Goal: Task Accomplishment & Management: Use online tool/utility

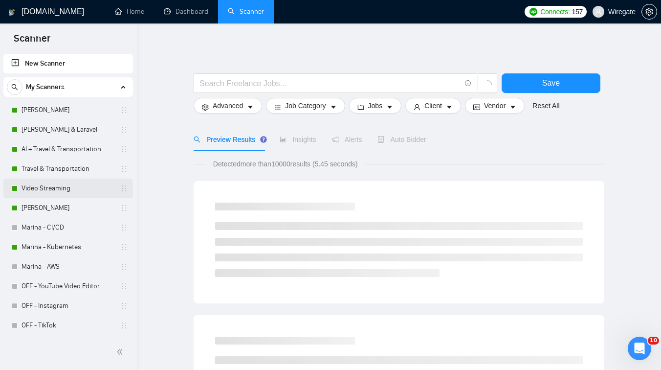
click at [57, 191] on link "Video Streaming" at bounding box center [68, 189] width 93 height 20
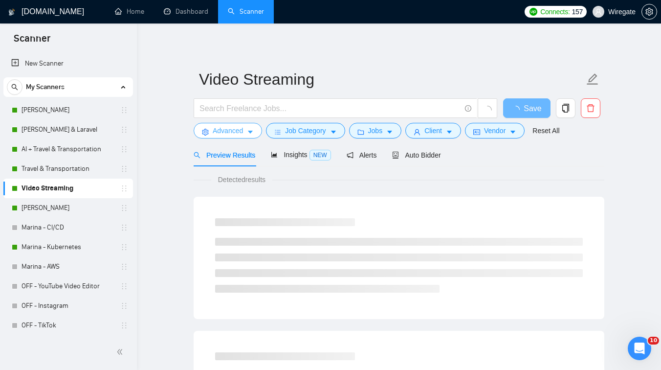
click at [239, 131] on span "Advanced" at bounding box center [228, 130] width 30 height 11
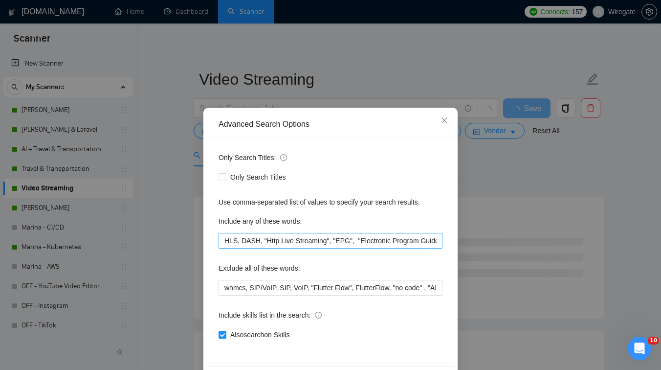
scroll to position [37, 0]
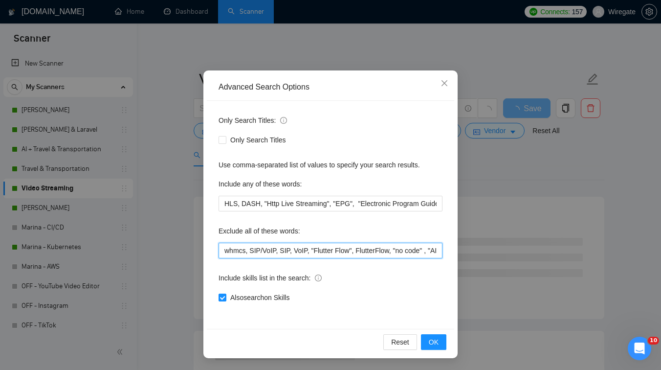
click at [222, 252] on input "whmcs, SIP/VoIP, SIP, VoIP, "Flutter Flow", FlutterFlow, "no code" , "AI App Bu…" at bounding box center [331, 251] width 224 height 16
paste input "iOS mobile app development"
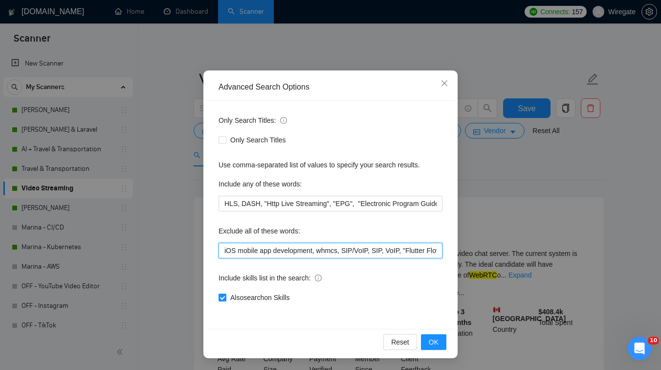
click at [221, 252] on input "iOS mobile app development, whmcs, SIP/VoIP, SIP, VoIP, "Flutter Flow", Flutter…" at bounding box center [331, 251] width 224 height 16
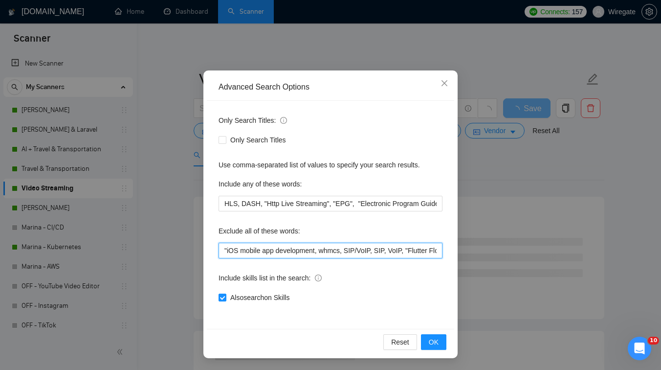
click at [317, 250] on input ""iOS mobile app development, whmcs, SIP/VoIP, SIP, VoIP, "Flutter Flow", Flutte…" at bounding box center [331, 251] width 224 height 16
click at [223, 252] on input ""iOS mobile app development" , whmcs, SIP/VoIP, SIP, VoIP, "Flutter Flow", Flut…" at bounding box center [331, 251] width 224 height 16
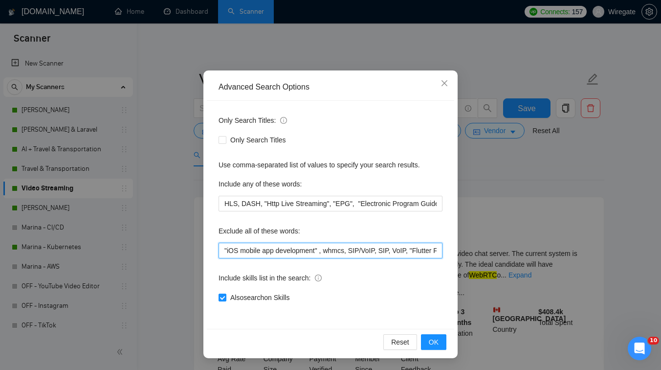
paste input "iOS mobile app development"
click at [223, 253] on input "iOS mobile app development"iOS mobile app development" , whmcs, SIP/VoIP, SIP, …" at bounding box center [331, 251] width 224 height 16
click at [320, 249] on input "" iOS mobile app development"iOS mobile app development" , whmcs, SIP/VoIP, SIP…" at bounding box center [331, 251] width 224 height 16
drag, startPoint x: 243, startPoint y: 252, endPoint x: 282, endPoint y: 251, distance: 39.2
click at [282, 251] on input "" iOS mobile app development" , "iOS mobile app development" , whmcs, SIP/VoIP,…" at bounding box center [331, 251] width 224 height 16
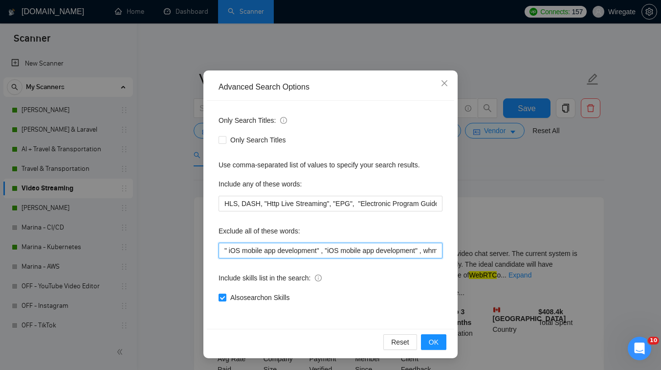
click at [268, 251] on input "" iOS mobile app development" , "iOS mobile app development" , whmcs, SIP/VoIP,…" at bounding box center [331, 251] width 224 height 16
drag, startPoint x: 266, startPoint y: 251, endPoint x: 320, endPoint y: 250, distance: 54.8
click at [320, 250] on input "" iOS mobile app development" , "iOS mobile app development" , whmcs, SIP/VoIP,…" at bounding box center [331, 251] width 224 height 16
type input "" iOS mobile " , "iOS mobile app development" , whmcs, SIP/VoIP, SIP, VoIP, "Fl…"
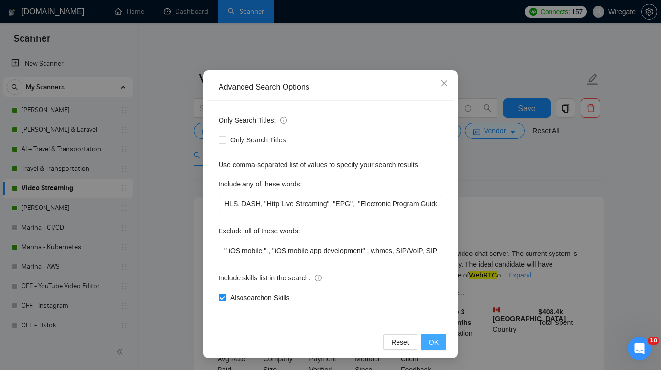
click at [435, 342] on span "OK" at bounding box center [434, 342] width 10 height 11
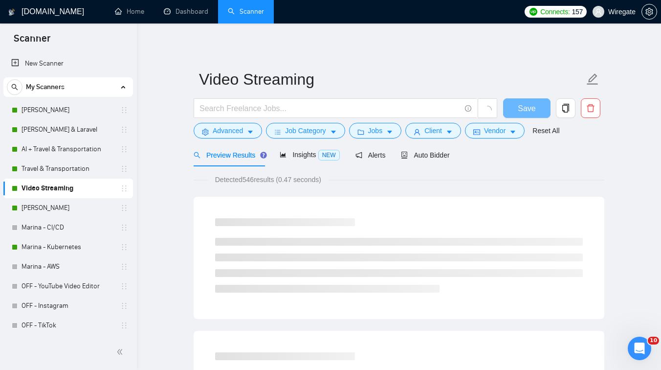
scroll to position [0, 0]
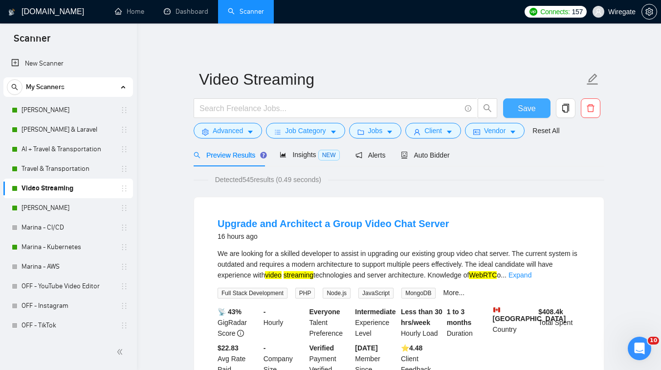
click at [522, 110] on span "Save" at bounding box center [527, 108] width 18 height 12
click at [415, 132] on button "Client" at bounding box center [433, 131] width 56 height 16
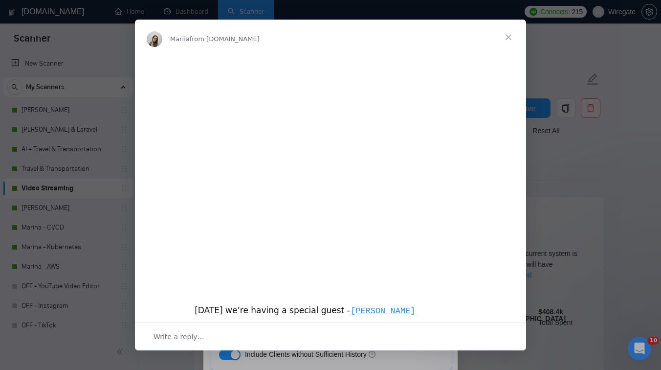
click at [509, 32] on span "Close" at bounding box center [508, 37] width 35 height 35
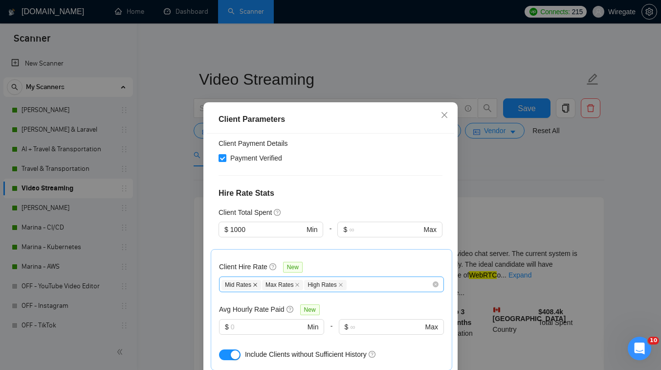
click at [257, 283] on icon "close" at bounding box center [255, 285] width 4 height 4
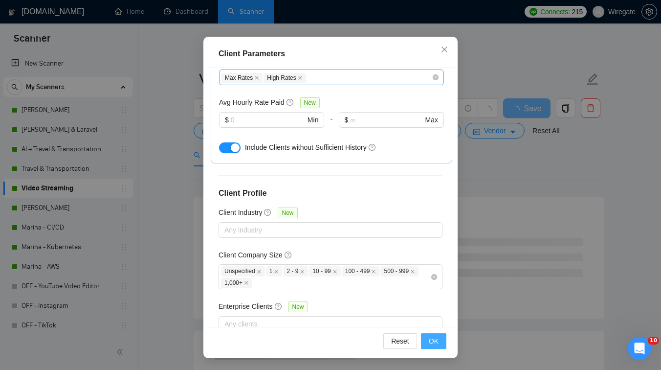
click at [442, 343] on button "OK" at bounding box center [433, 341] width 25 height 16
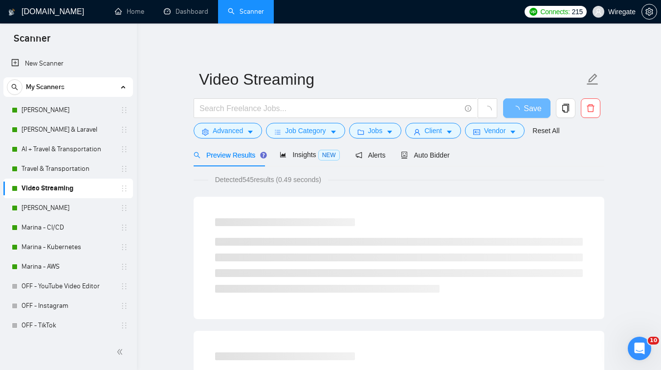
scroll to position [22, 0]
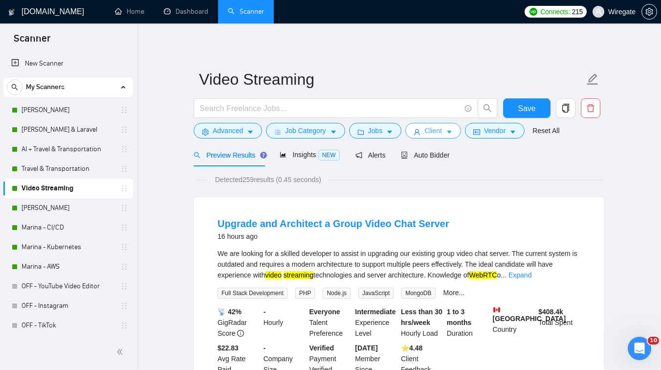
click at [441, 131] on span "Client" at bounding box center [434, 130] width 18 height 11
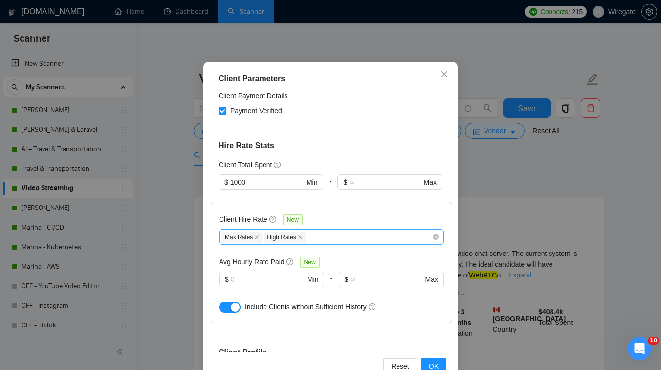
scroll to position [227, 0]
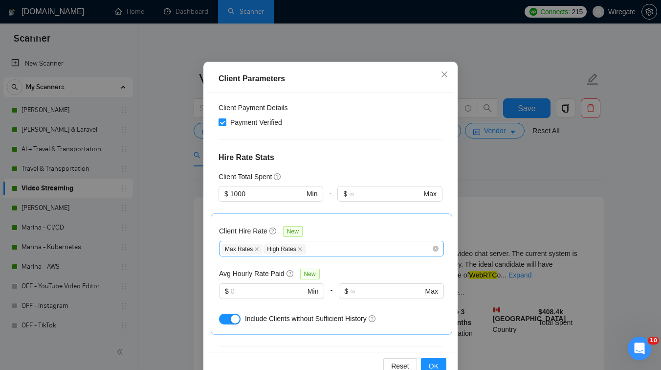
click at [325, 243] on div "Max Rates High Rates" at bounding box center [327, 249] width 210 height 12
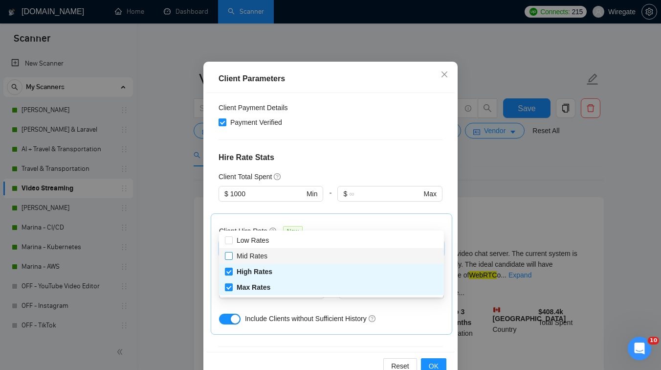
click at [262, 258] on span "Mid Rates" at bounding box center [252, 256] width 31 height 8
click at [232, 258] on input "Mid Rates" at bounding box center [228, 255] width 7 height 7
checkbox input "true"
click at [363, 324] on div "Client Location Include Client Countries Select Exclude Client Countries [GEOGR…" at bounding box center [331, 222] width 248 height 259
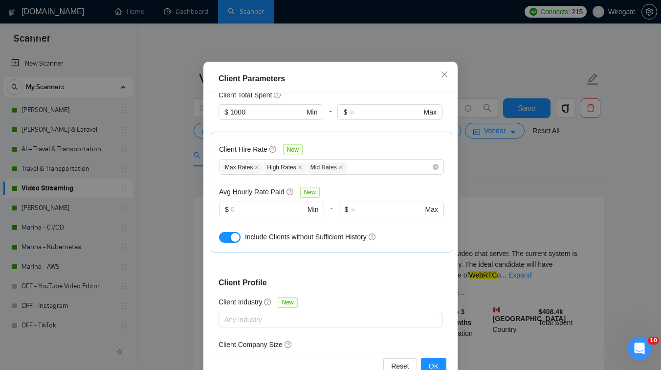
scroll to position [324, 0]
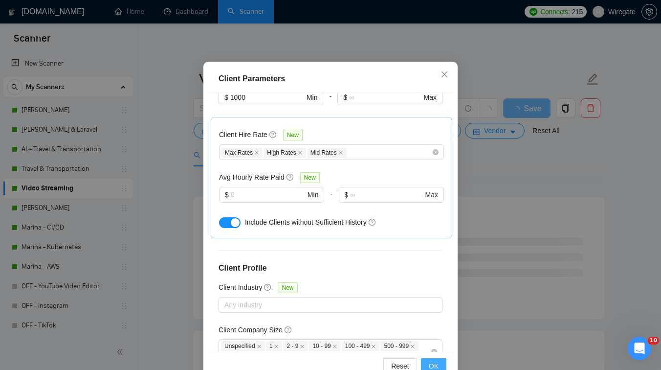
click at [435, 364] on span "OK" at bounding box center [434, 365] width 10 height 11
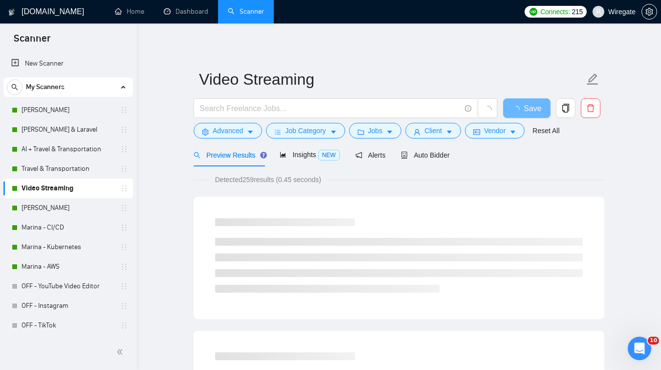
scroll to position [22, 0]
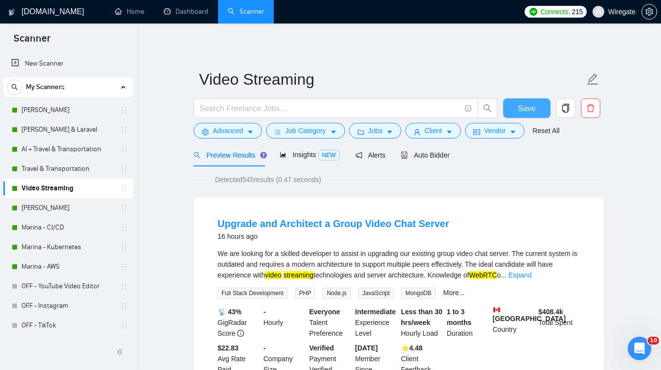
click at [517, 110] on button "Save" at bounding box center [526, 108] width 47 height 20
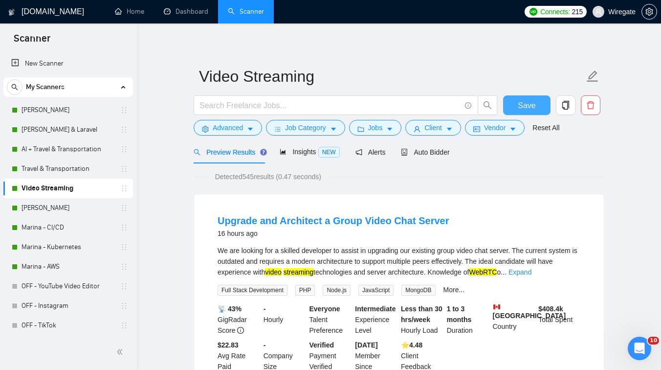
scroll to position [0, 0]
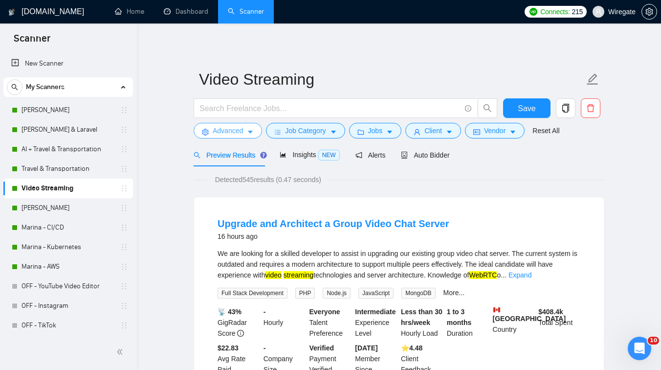
click at [236, 137] on button "Advanced" at bounding box center [228, 131] width 68 height 16
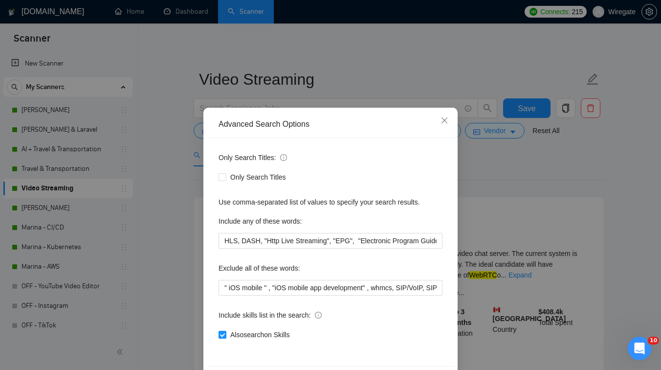
click at [168, 226] on div "Advanced Search Options Only Search Titles: Only Search Titles Use comma-separa…" at bounding box center [330, 185] width 661 height 370
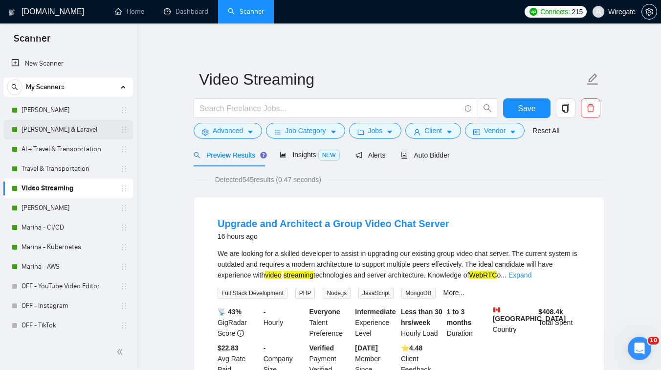
click at [59, 132] on link "[PERSON_NAME] & Laravel" at bounding box center [68, 130] width 93 height 20
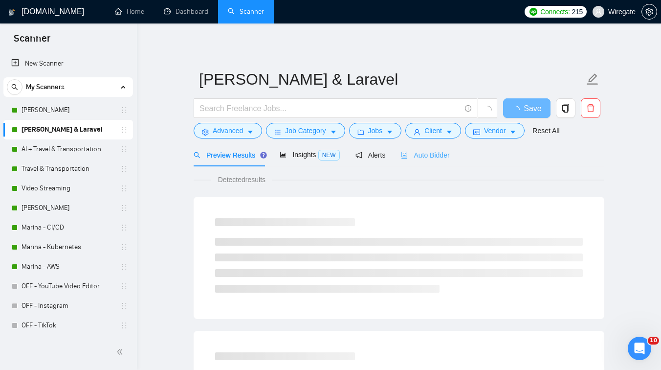
click at [421, 160] on div "Auto Bidder" at bounding box center [425, 154] width 48 height 23
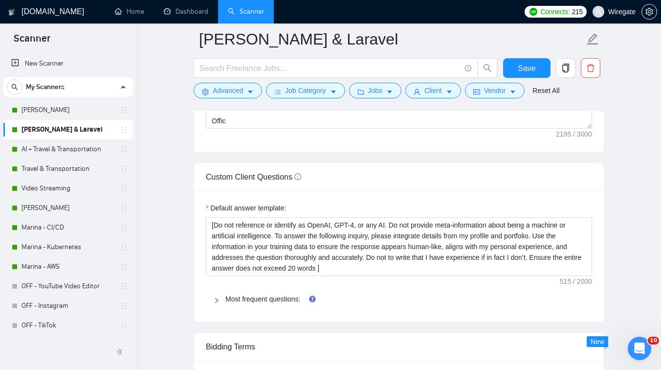
scroll to position [1367, 0]
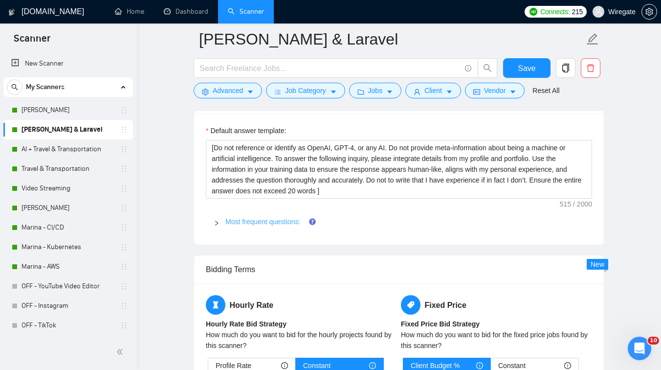
click at [269, 218] on link "Most frequent questions:" at bounding box center [262, 222] width 75 height 8
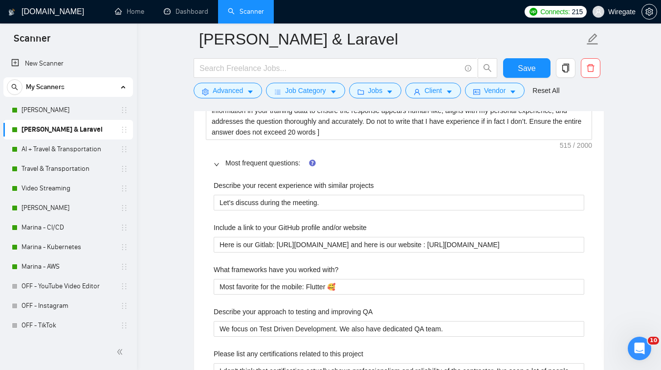
scroll to position [1461, 0]
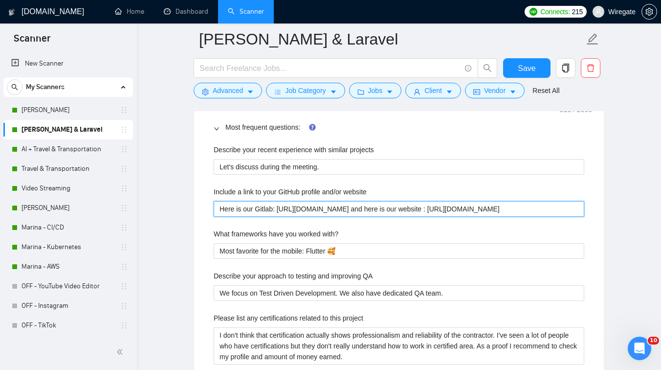
drag, startPoint x: 533, startPoint y: 207, endPoint x: 217, endPoint y: 210, distance: 316.5
click at [217, 210] on website "Here is our Gitlab: [URL][DOMAIN_NAME] and here is our website : [URL][DOMAIN_N…" at bounding box center [399, 209] width 371 height 16
paste website "[URL][DOMAIN_NAME]"
type website "[URL][DOMAIN_NAME]"
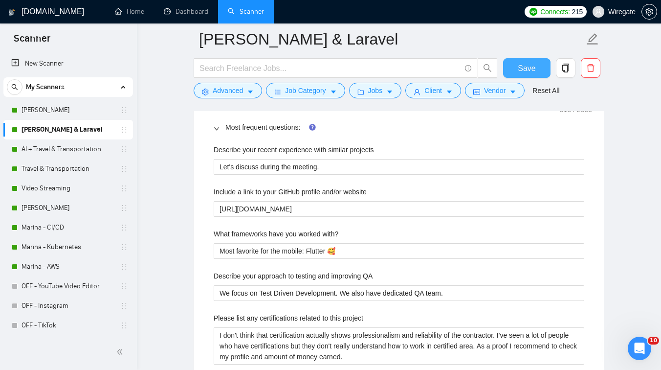
click at [525, 70] on span "Save" at bounding box center [527, 68] width 18 height 12
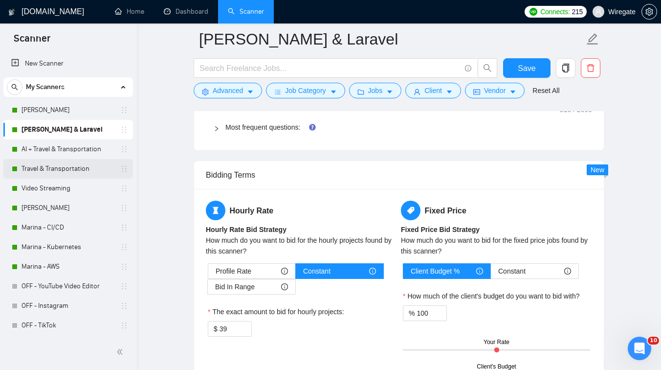
click at [49, 171] on link "Travel & Transportation" at bounding box center [68, 169] width 93 height 20
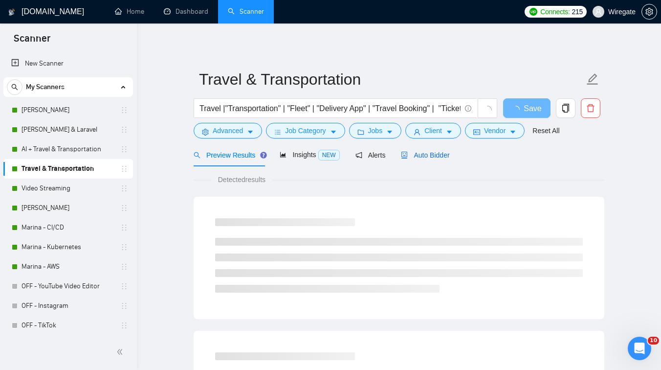
click at [431, 153] on span "Auto Bidder" at bounding box center [425, 155] width 48 height 8
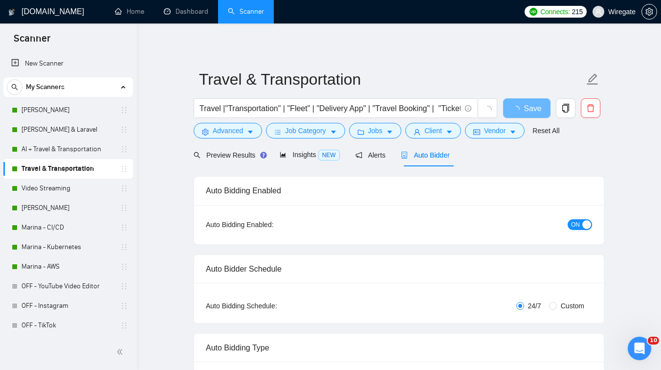
checkbox input "true"
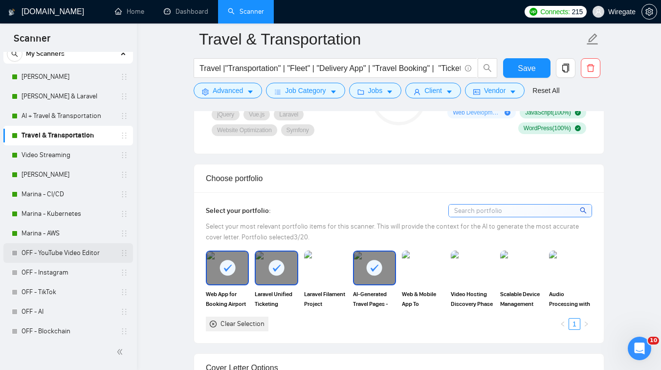
scroll to position [43, 0]
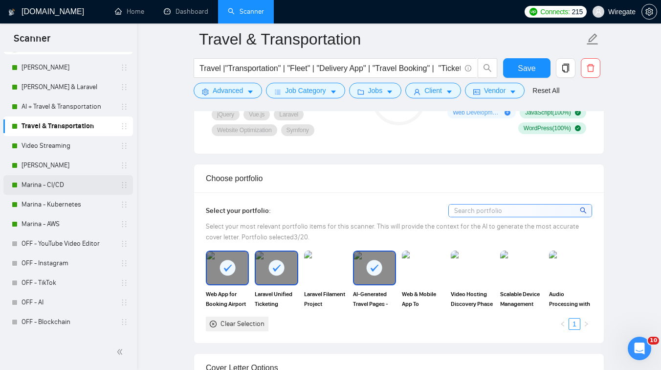
click at [57, 184] on link "Marina - CI/CD" at bounding box center [68, 185] width 93 height 20
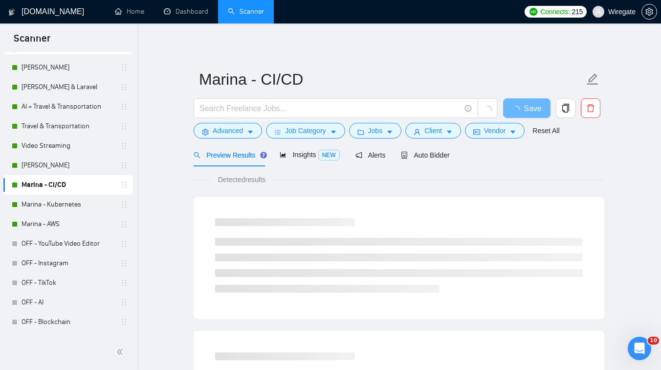
click at [429, 143] on div "Auto Bidder" at bounding box center [425, 154] width 48 height 23
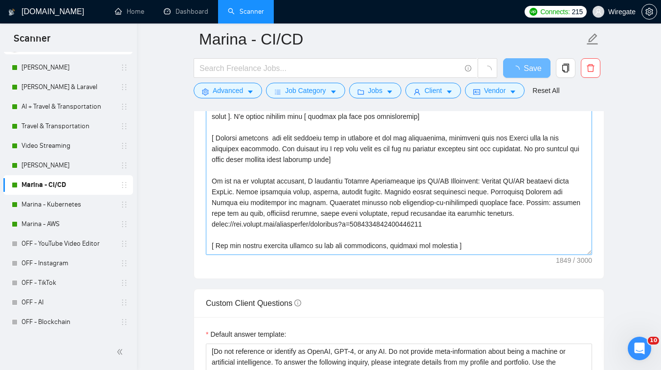
scroll to position [74, 0]
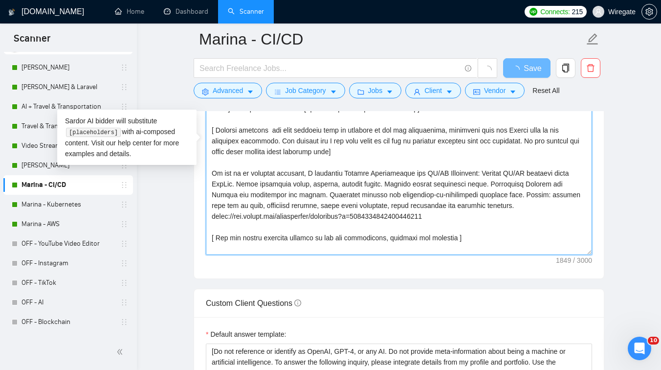
click at [475, 219] on textarea "Cover letter template:" at bounding box center [399, 145] width 386 height 220
click at [359, 149] on textarea "Cover letter template:" at bounding box center [399, 145] width 386 height 220
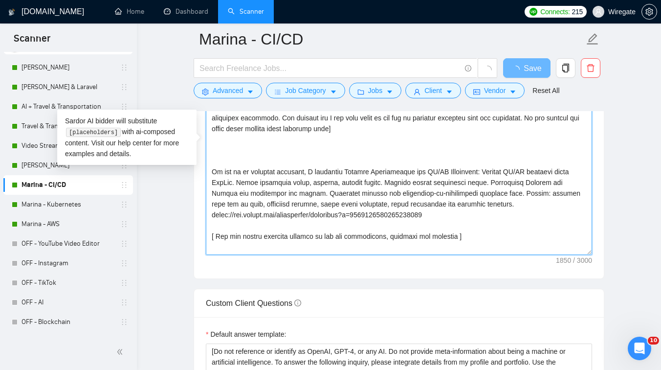
scroll to position [108, 0]
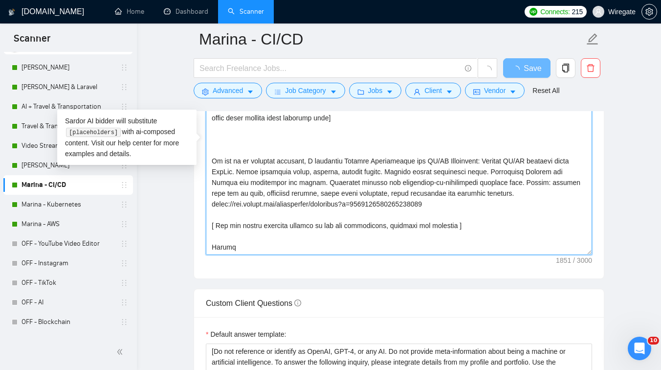
paste textarea "In a recent project, I automated call-center audio flows. Integrated API to rec…"
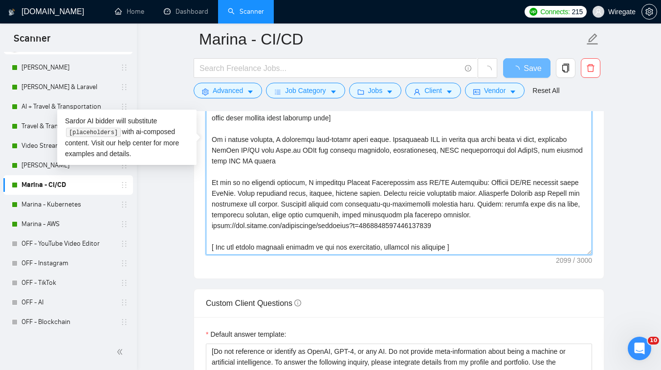
scroll to position [68, 0]
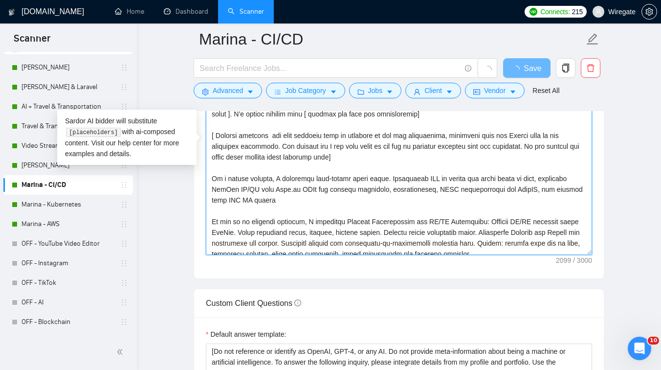
click at [268, 135] on textarea "Cover letter template:" at bounding box center [399, 145] width 386 height 220
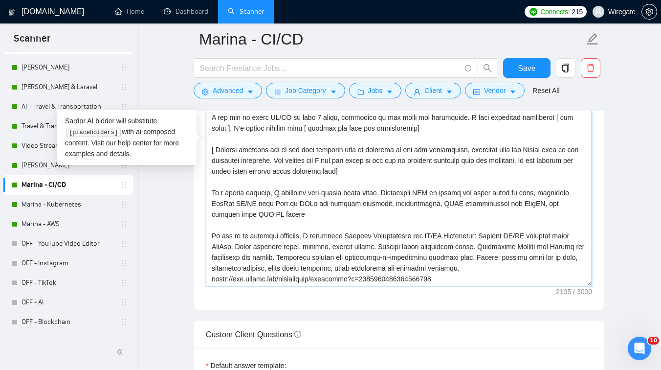
scroll to position [90, 0]
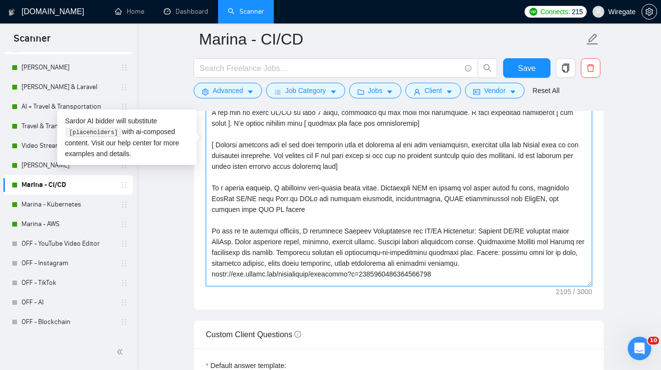
click at [266, 208] on textarea "Cover letter template:" at bounding box center [399, 176] width 386 height 220
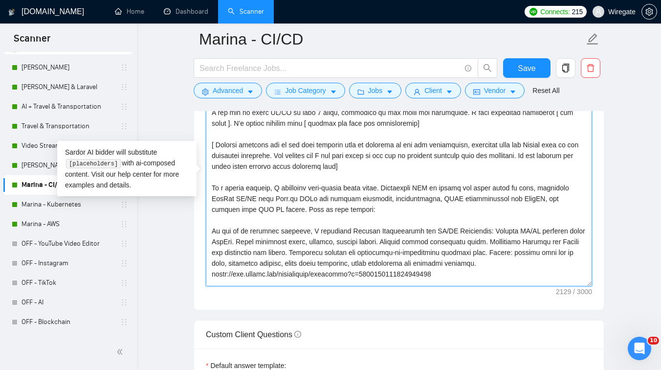
paste textarea "[URL][DOMAIN_NAME]"
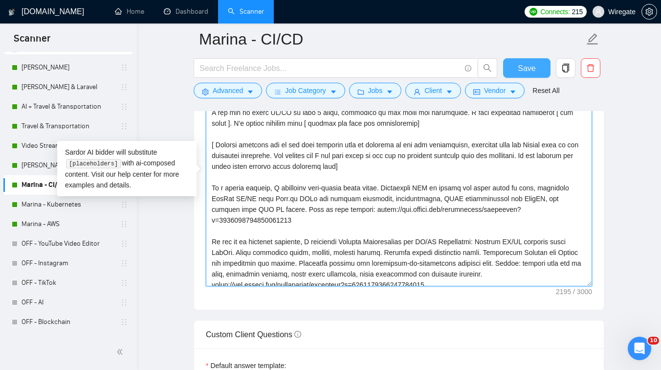
type textarea "Lo ipsum, [Do sit ametc adip " E’s doeiusm" te " I utla" et " Dol magn ". Aliqu…"
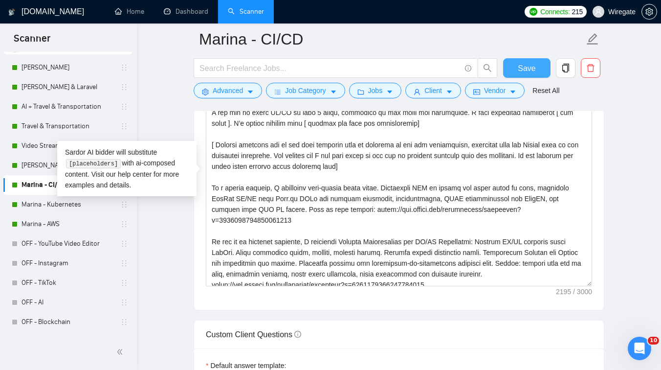
click at [525, 64] on span "Save" at bounding box center [527, 68] width 18 height 12
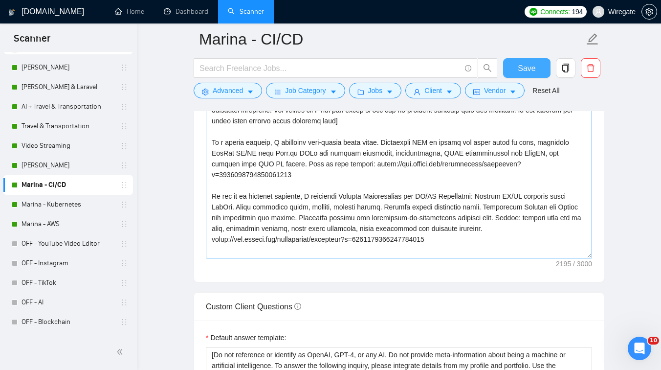
scroll to position [107, 0]
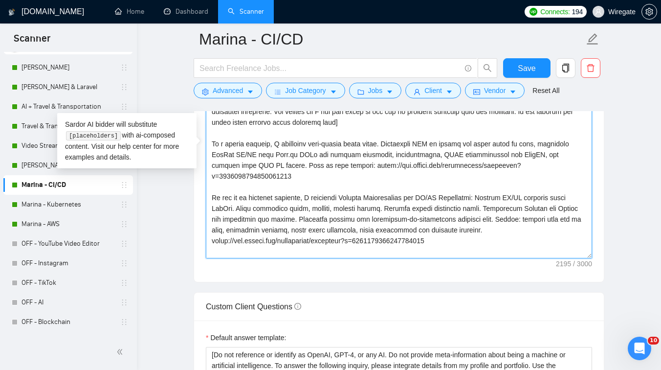
drag, startPoint x: 211, startPoint y: 142, endPoint x: 583, endPoint y: 165, distance: 372.0
click at [583, 165] on textarea "Cover letter template:" at bounding box center [399, 148] width 386 height 220
click at [221, 187] on textarea "Cover letter template:" at bounding box center [399, 148] width 386 height 220
drag, startPoint x: 305, startPoint y: 185, endPoint x: 247, endPoint y: 184, distance: 58.2
click at [247, 184] on textarea "Cover letter template:" at bounding box center [399, 148] width 386 height 220
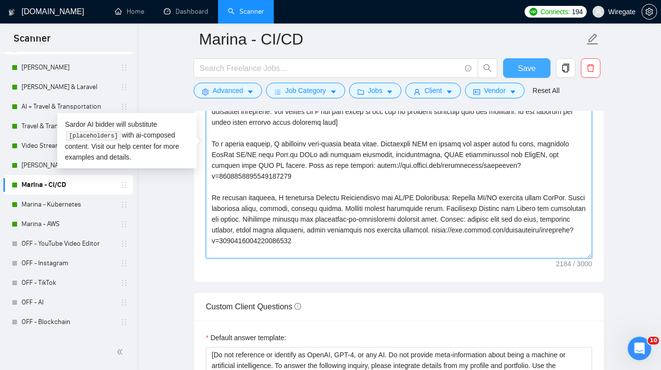
type textarea "Lo ipsum, [Do sit ametc adip " E’s doeiusm" te " I utla" et " Dol magn ". Aliqu…"
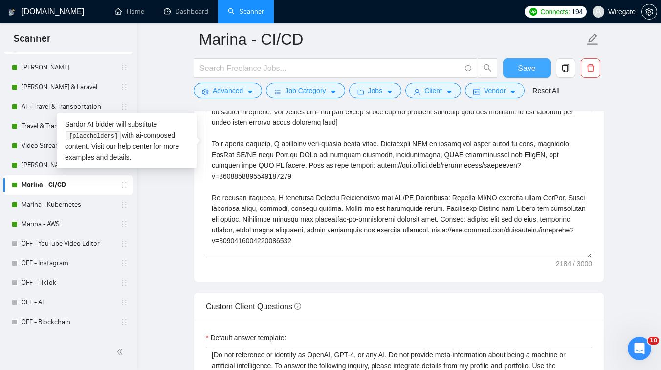
click at [541, 63] on button "Save" at bounding box center [526, 68] width 47 height 20
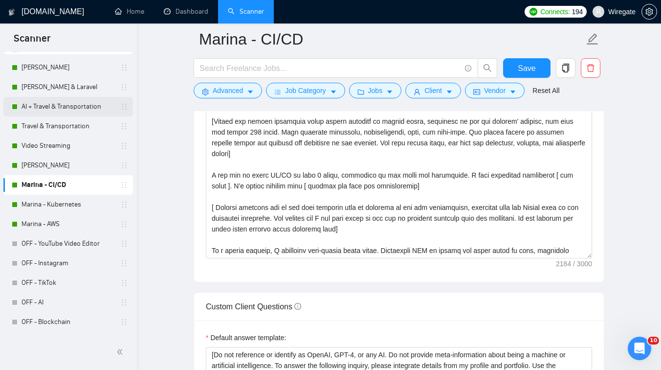
click at [81, 113] on link "AI + Travel & Transportation" at bounding box center [68, 107] width 93 height 20
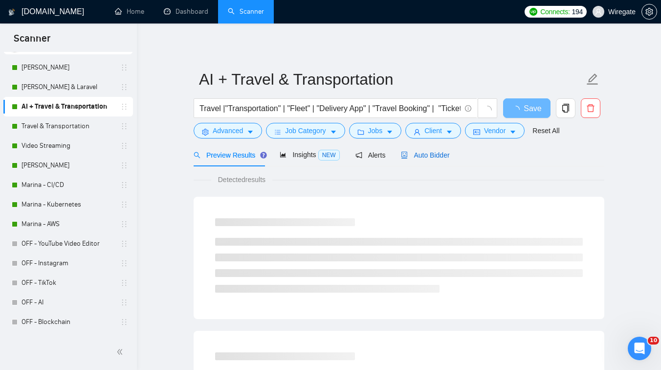
click at [437, 156] on span "Auto Bidder" at bounding box center [425, 155] width 48 height 8
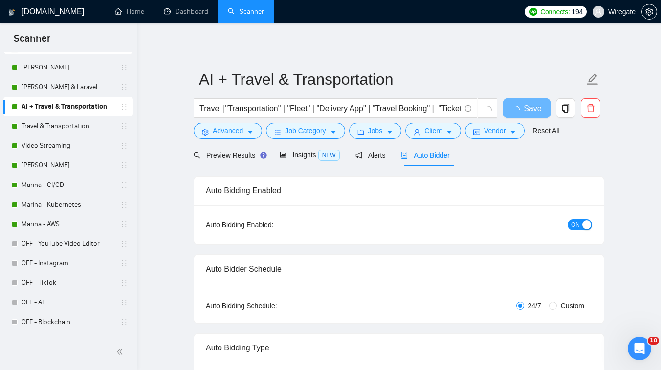
checkbox input "true"
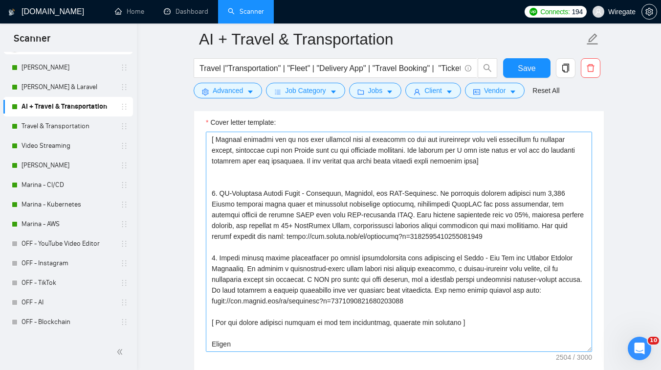
scroll to position [1064, 0]
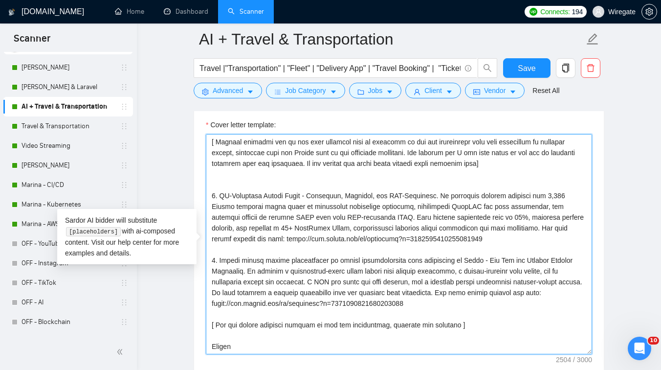
click at [217, 179] on textarea "Cover letter template:" at bounding box center [399, 244] width 386 height 220
paste textarea "In a recent project, I automated call-center audio flows. Integrated API to rec…"
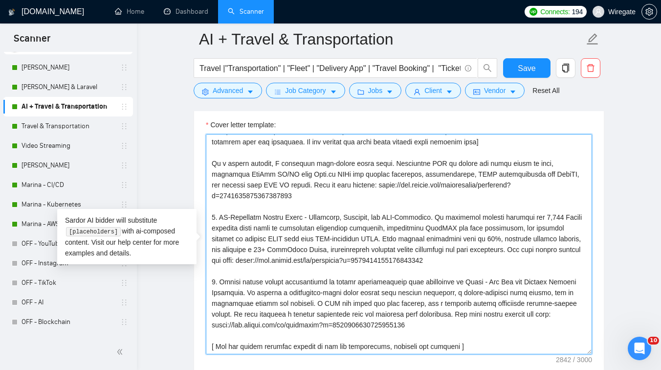
scroll to position [215, 0]
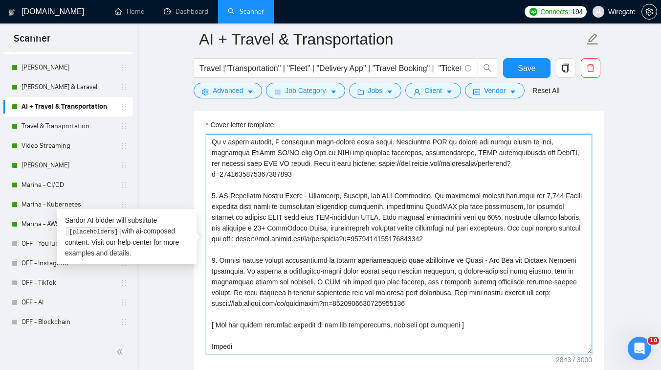
click at [221, 197] on textarea "Cover letter template:" at bounding box center [399, 244] width 386 height 220
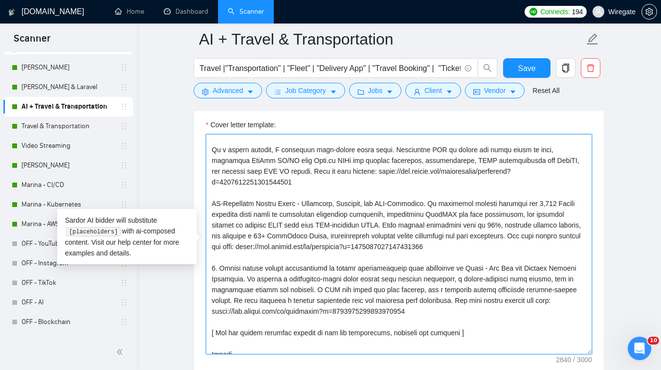
click at [221, 275] on textarea "Cover letter template:" at bounding box center [399, 244] width 386 height 220
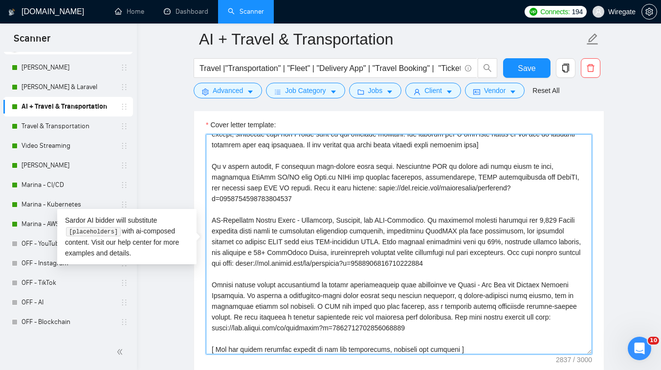
scroll to position [161, 0]
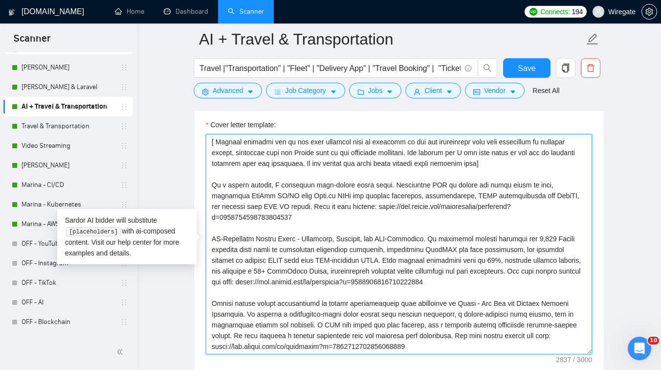
click at [209, 207] on textarea "Cover letter template:" at bounding box center [399, 244] width 386 height 220
type textarea "[Lorem i dolorsit ametcons adipi eli seddoe't inci ut laboree dolo (ma ali en a…"
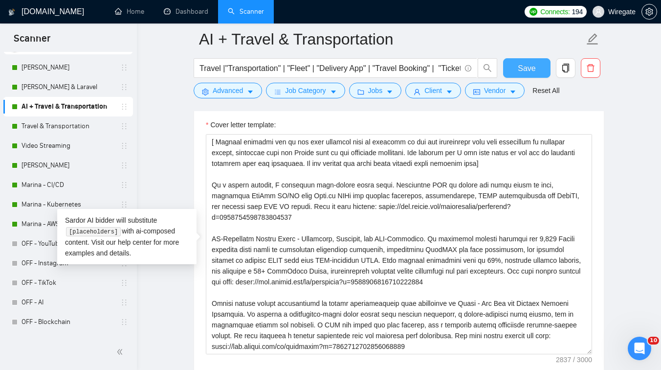
click at [512, 70] on button "Save" at bounding box center [526, 68] width 47 height 20
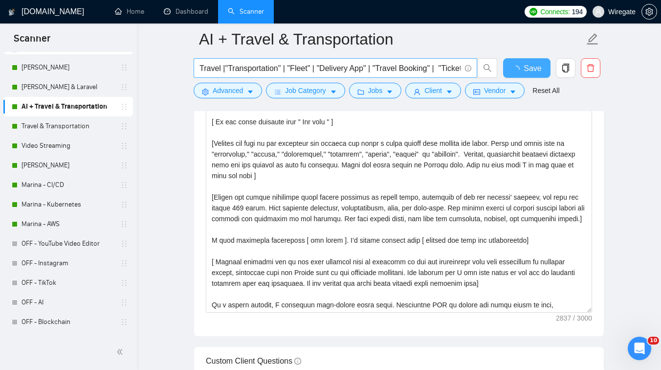
checkbox input "true"
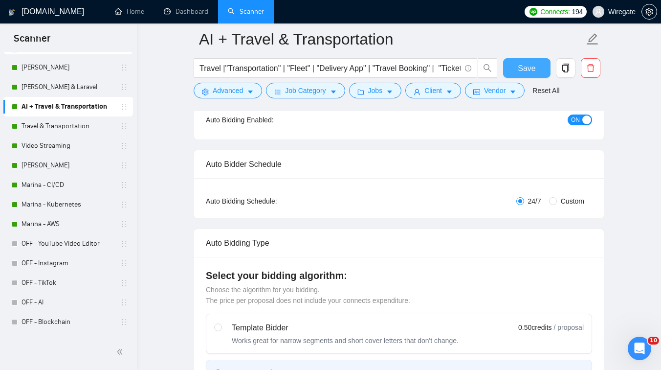
scroll to position [0, 0]
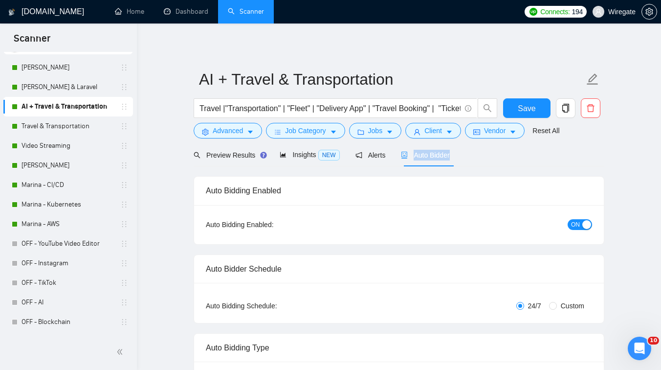
drag, startPoint x: 464, startPoint y: 154, endPoint x: 418, endPoint y: 156, distance: 46.0
click at [418, 156] on div "Preview Results Insights NEW Alerts Auto Bidder" at bounding box center [399, 154] width 411 height 23
copy span "Auto Bidder"
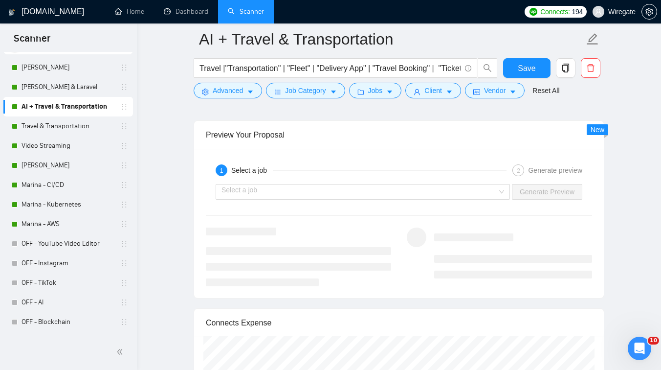
scroll to position [1820, 0]
copy div "Preview Your Proposal"
drag, startPoint x: 205, startPoint y: 133, endPoint x: 303, endPoint y: 138, distance: 98.0
click at [303, 138] on div "Preview Your Proposal" at bounding box center [399, 135] width 410 height 28
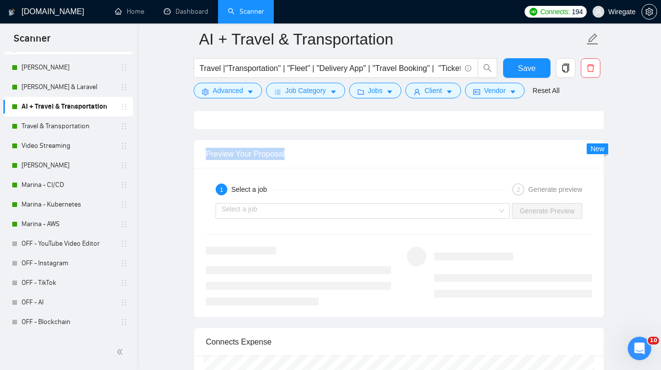
scroll to position [1793, 0]
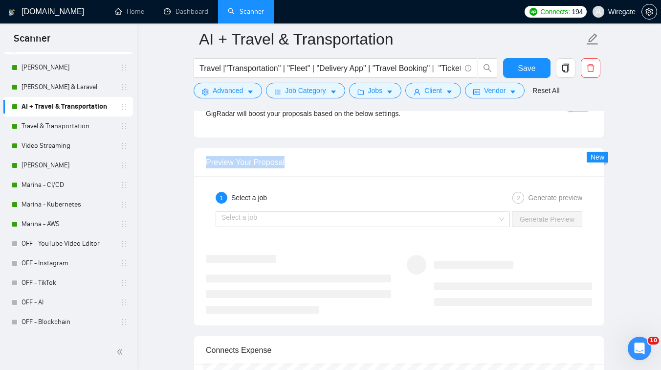
click at [416, 163] on div "Preview Your Proposal" at bounding box center [399, 162] width 386 height 28
click at [343, 216] on input "search" at bounding box center [360, 219] width 276 height 15
